Goal: Transaction & Acquisition: Purchase product/service

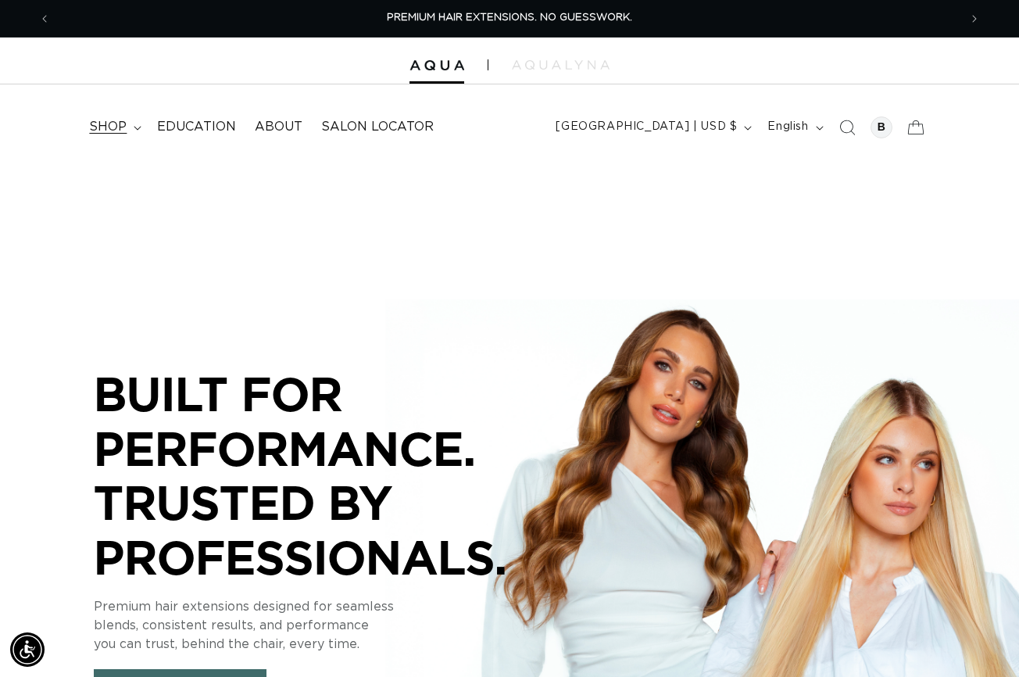
scroll to position [13, 0]
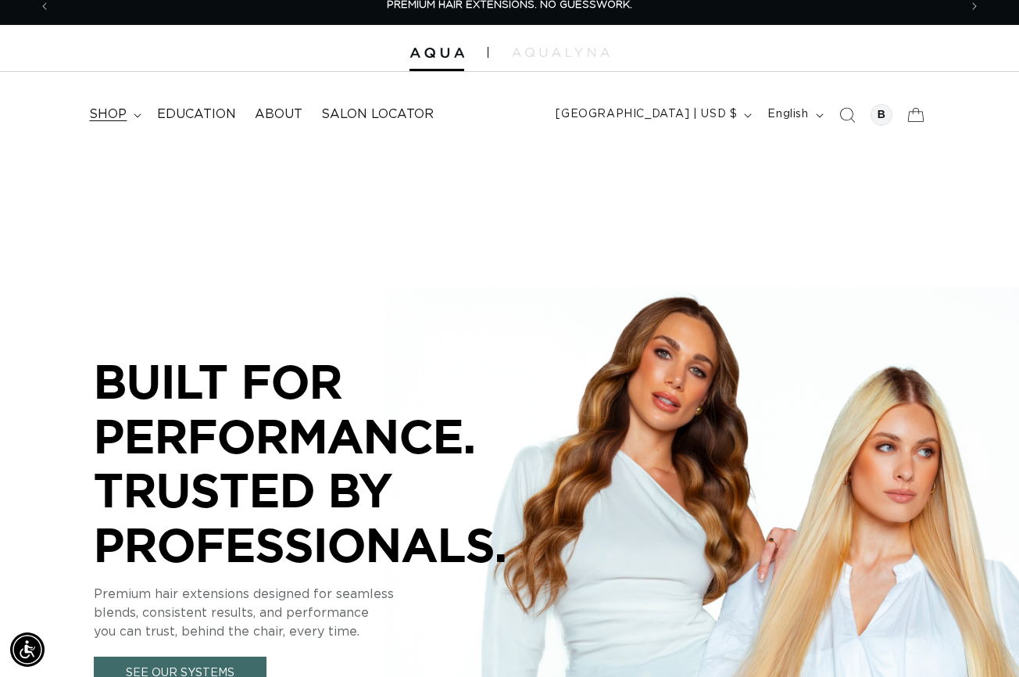
click at [124, 110] on span "shop" at bounding box center [108, 114] width 38 height 16
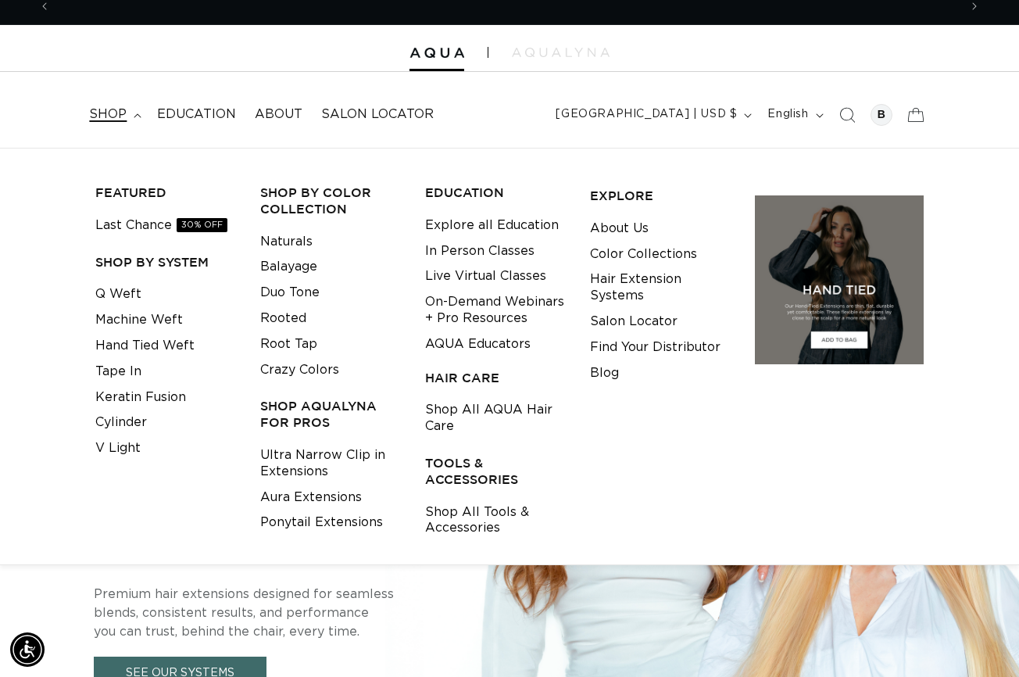
scroll to position [0, 908]
click at [141, 322] on link "Machine Weft" at bounding box center [139, 320] width 88 height 26
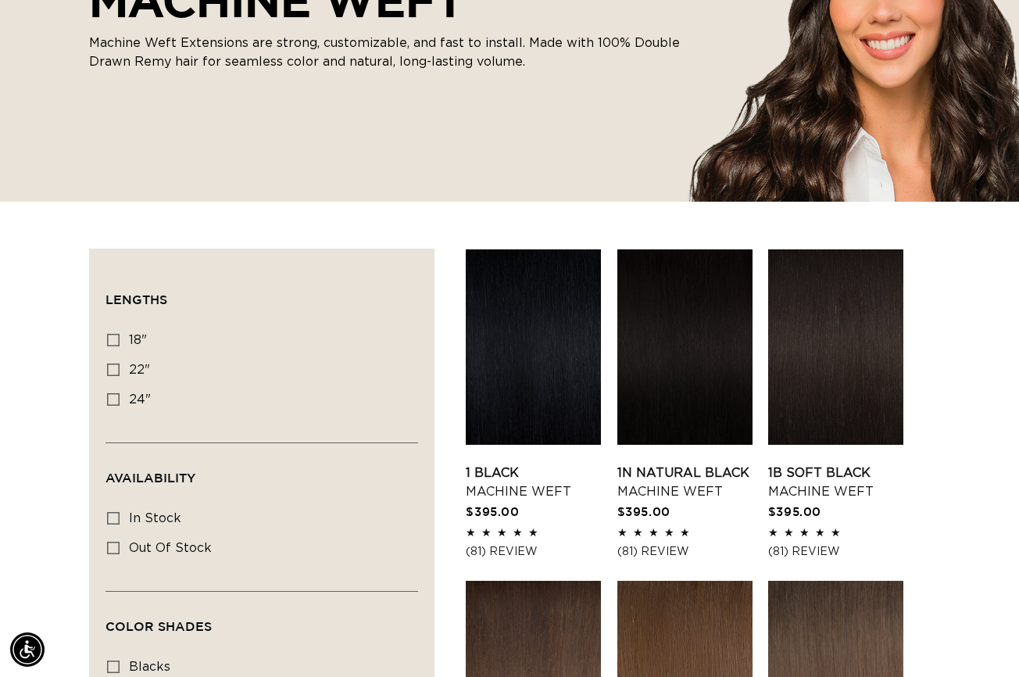
scroll to position [363, 0]
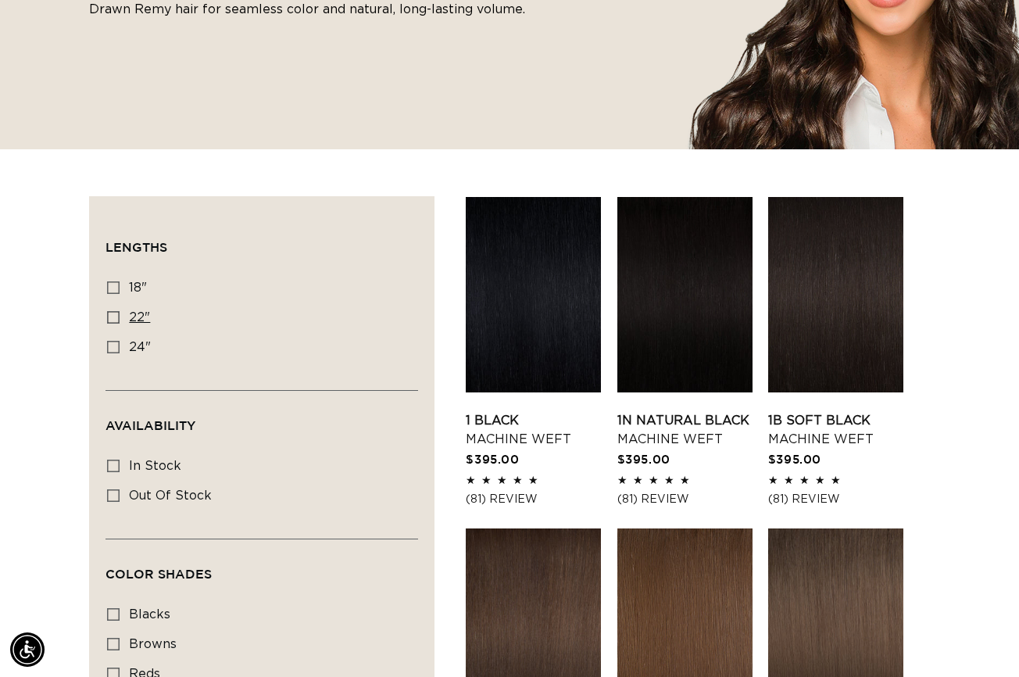
click at [130, 317] on label "22" 22" (33 products)" at bounding box center [257, 318] width 300 height 30
click at [120, 317] on input "22" 22" (33 products)" at bounding box center [113, 317] width 13 height 13
checkbox input "true"
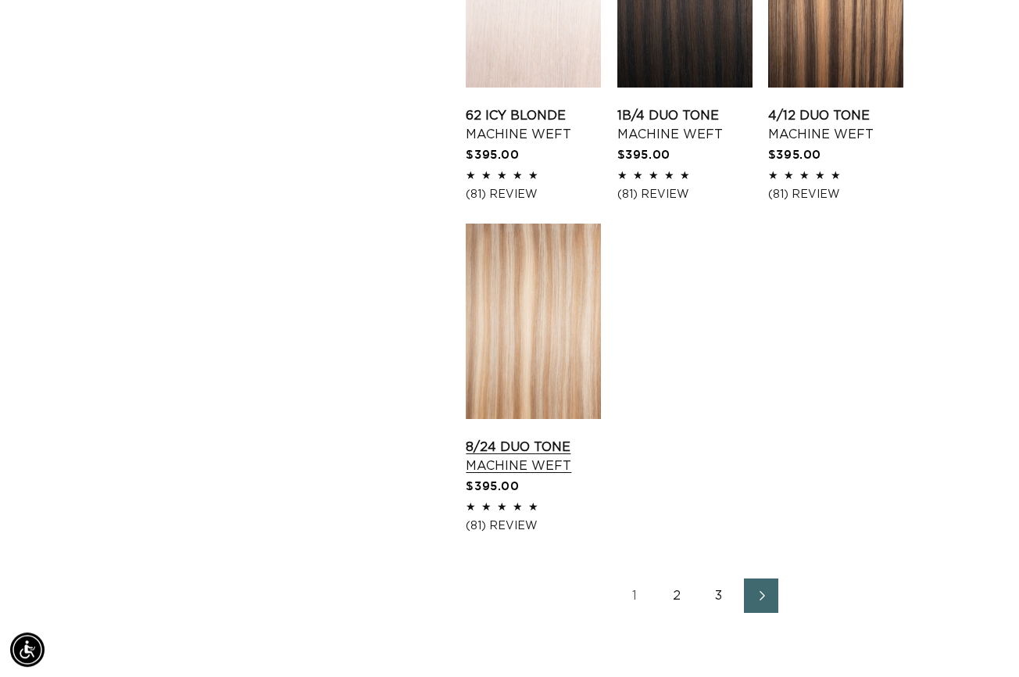
scroll to position [2063, 0]
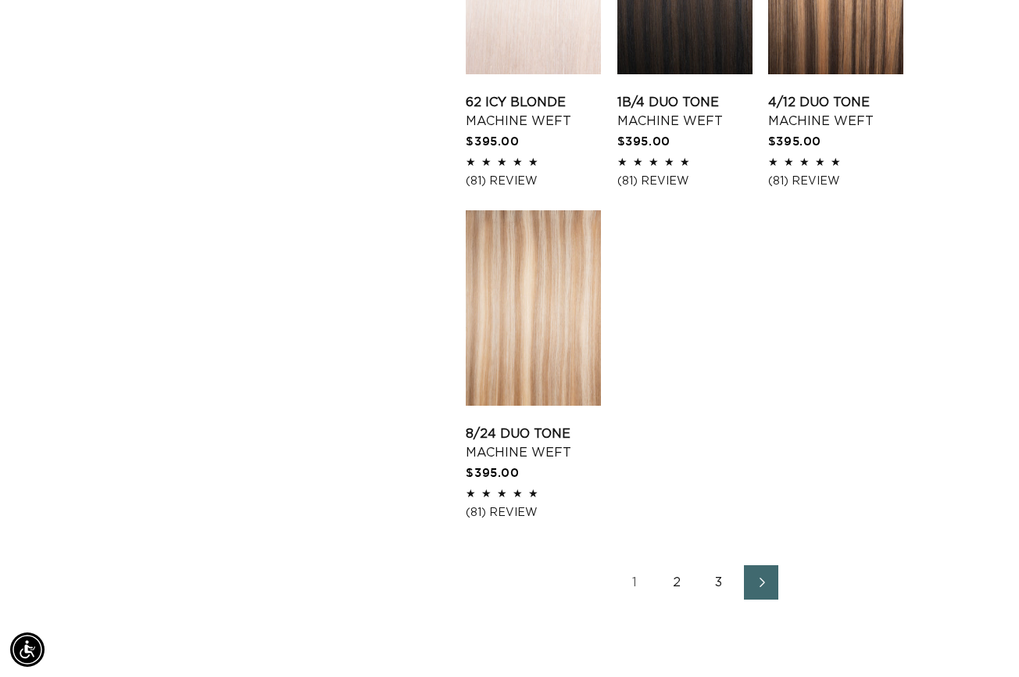
click at [671, 599] on link "2" at bounding box center [677, 582] width 34 height 34
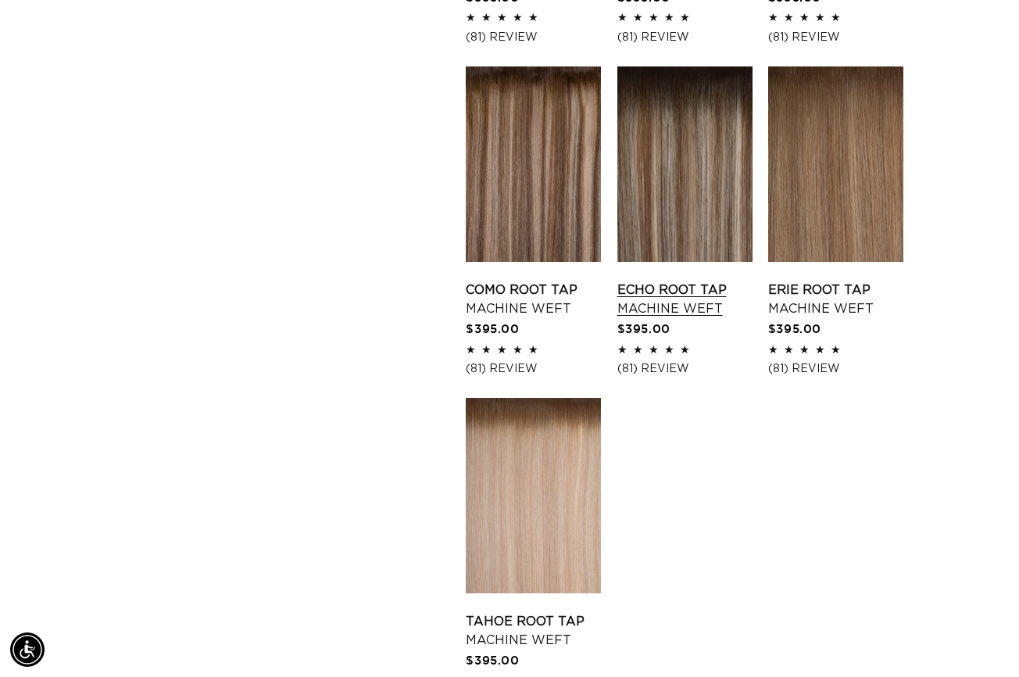
drag, startPoint x: 664, startPoint y: 255, endPoint x: 642, endPoint y: 233, distance: 30.9
click at [664, 281] on link "Echo Root Tap Machine Weft" at bounding box center [684, 300] width 135 height 38
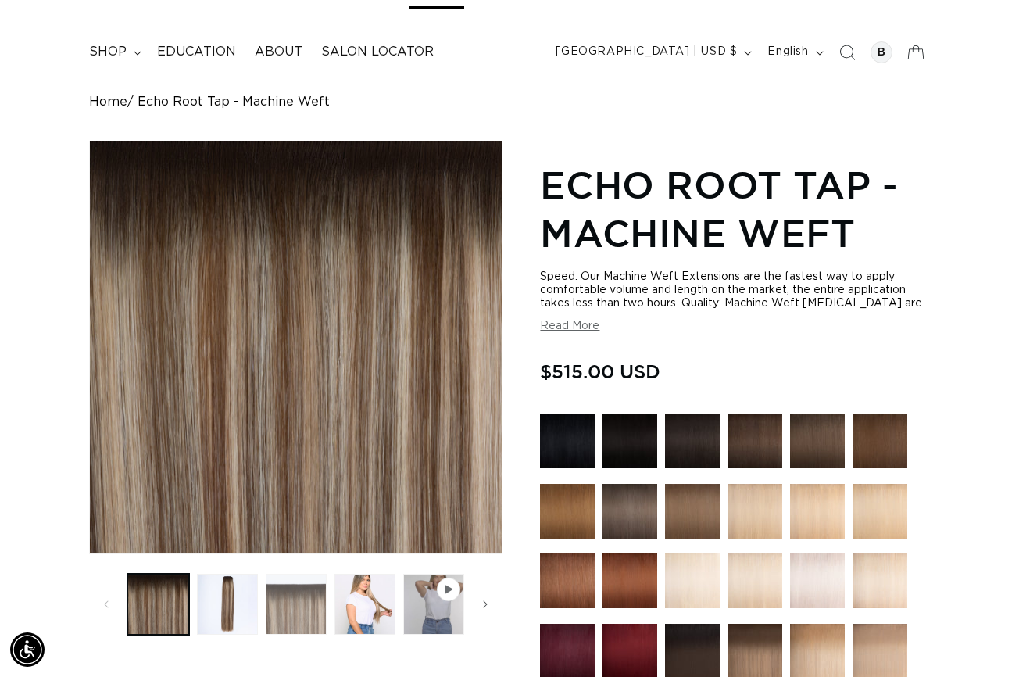
scroll to position [0, 908]
click at [285, 618] on button "Load image 3 in gallery view" at bounding box center [296, 604] width 61 height 61
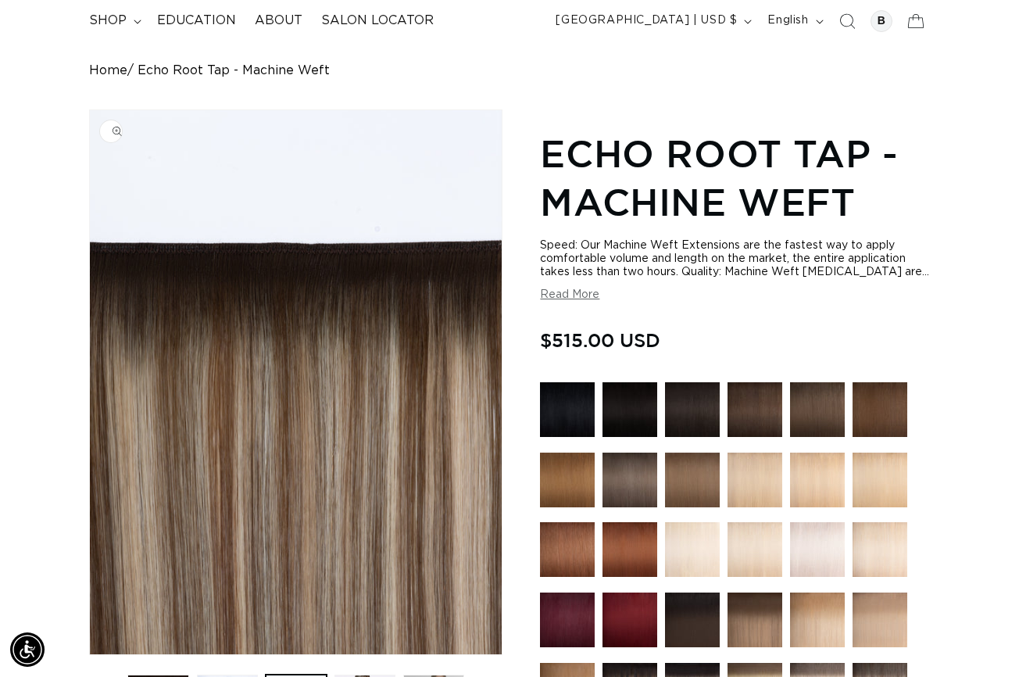
scroll to position [213, 0]
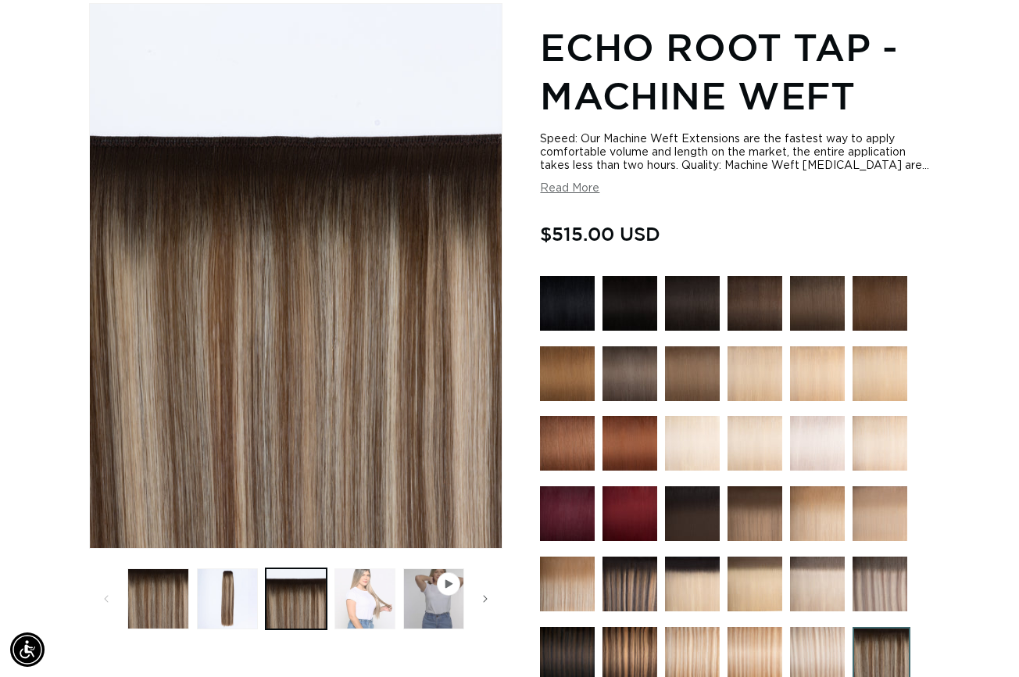
click at [363, 621] on button "Load image 4 in gallery view" at bounding box center [364, 598] width 61 height 61
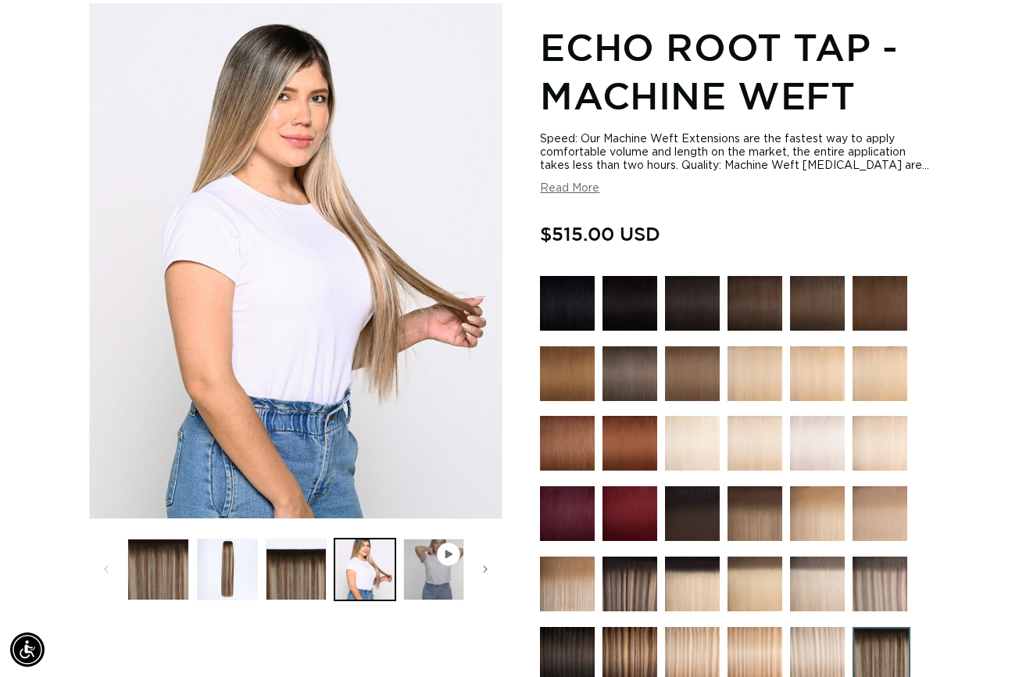
scroll to position [0, 1816]
click at [225, 568] on button "Load image 2 in gallery view" at bounding box center [227, 568] width 61 height 61
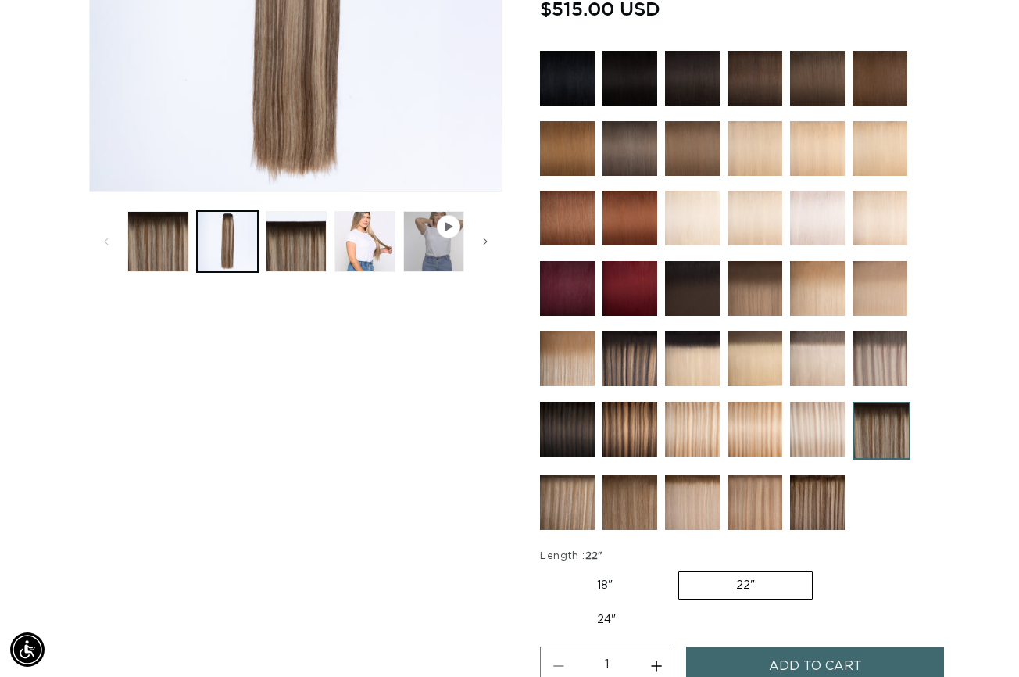
scroll to position [0, 908]
click at [820, 519] on img at bounding box center [817, 502] width 55 height 55
